Goal: Transaction & Acquisition: Purchase product/service

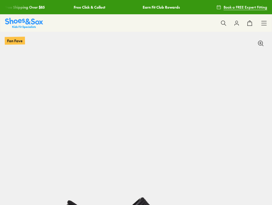
select select "*"
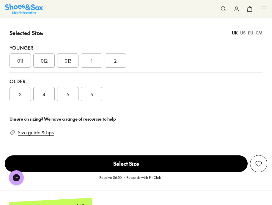
scroll to position [441, 0]
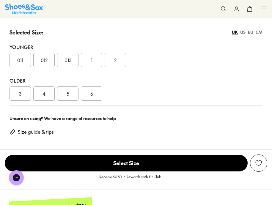
click at [96, 100] on div "6" at bounding box center [91, 93] width 21 height 14
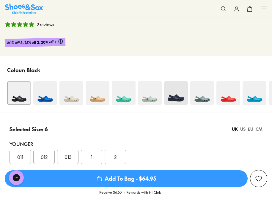
scroll to position [344, 0]
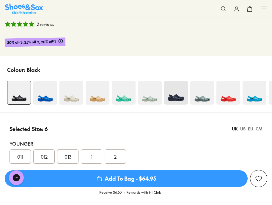
click at [121, 103] on img at bounding box center [124, 93] width 24 height 24
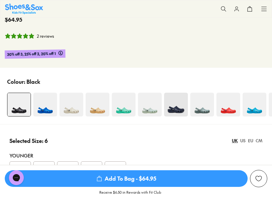
scroll to position [333, 0]
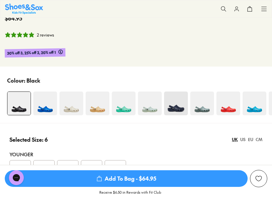
click at [130, 178] on span "Add To Bag - $64.95" at bounding box center [126, 178] width 243 height 17
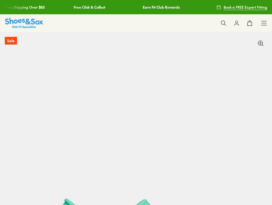
select select "*"
